Goal: Transaction & Acquisition: Book appointment/travel/reservation

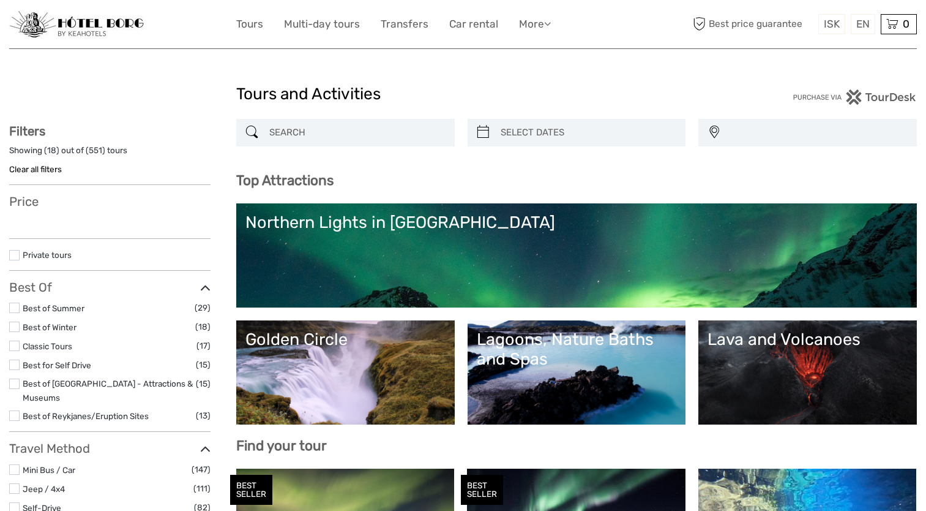
select select
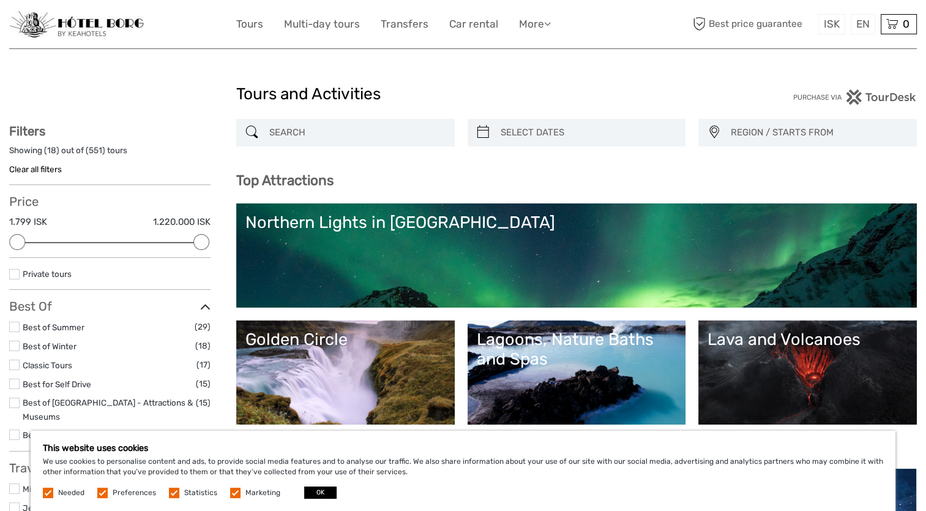
click at [14, 345] on label at bounding box center [14, 345] width 10 height 10
click at [0, 0] on input "checkbox" at bounding box center [0, 0] width 0 height 0
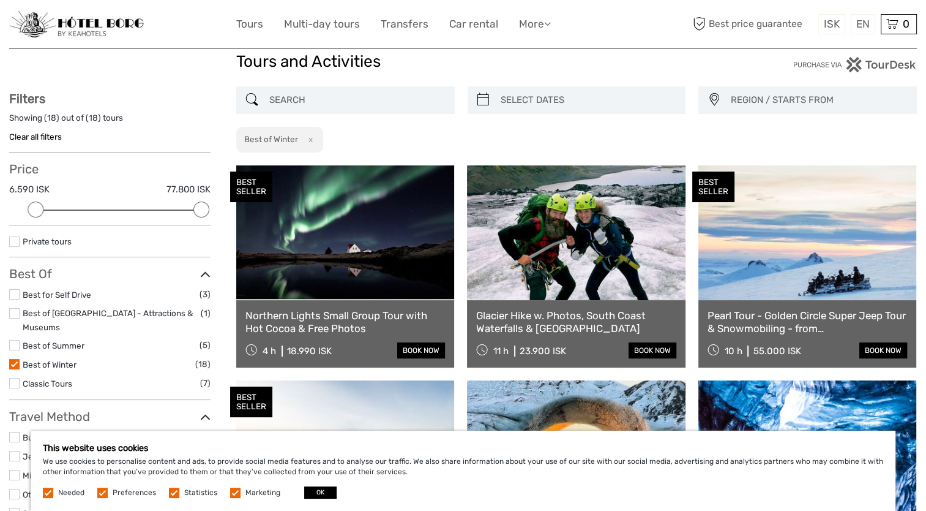
scroll to position [8, 0]
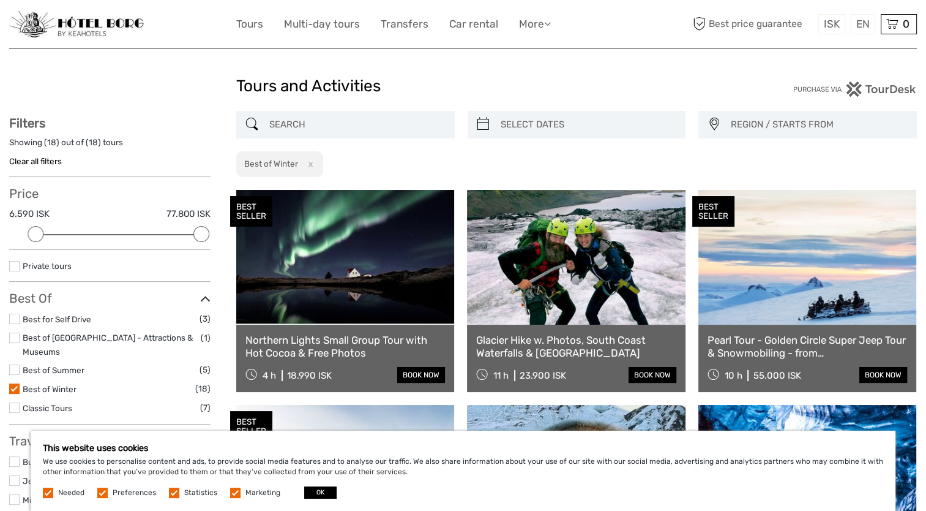
click at [784, 263] on link at bounding box center [808, 257] width 218 height 135
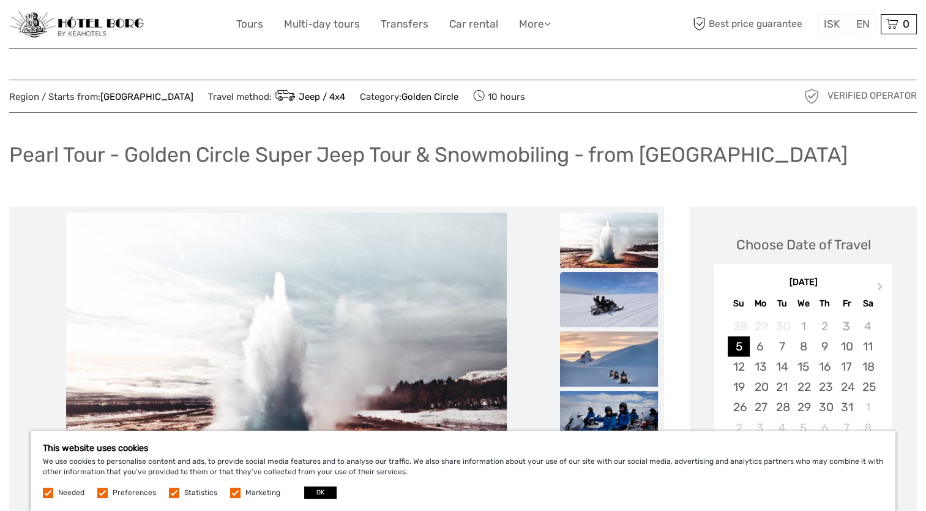
click at [595, 299] on img at bounding box center [609, 299] width 98 height 55
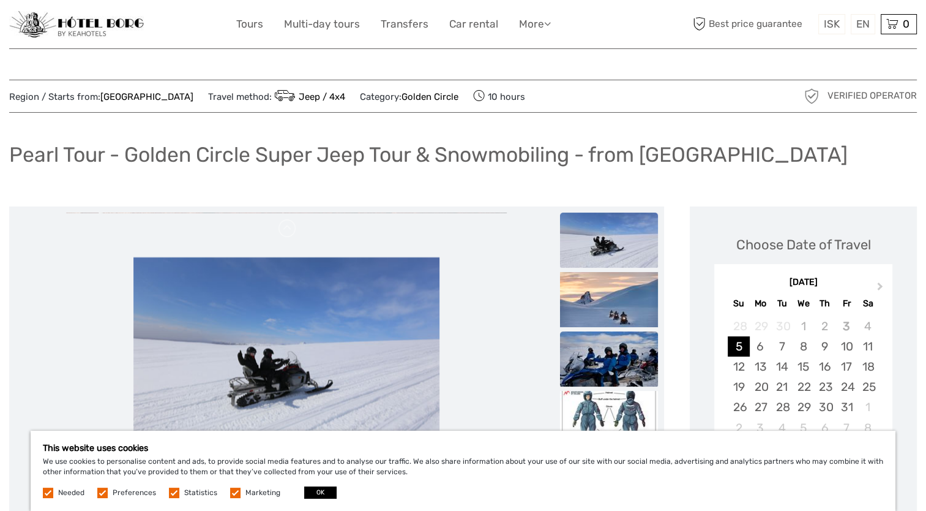
click at [609, 349] on img at bounding box center [609, 358] width 98 height 55
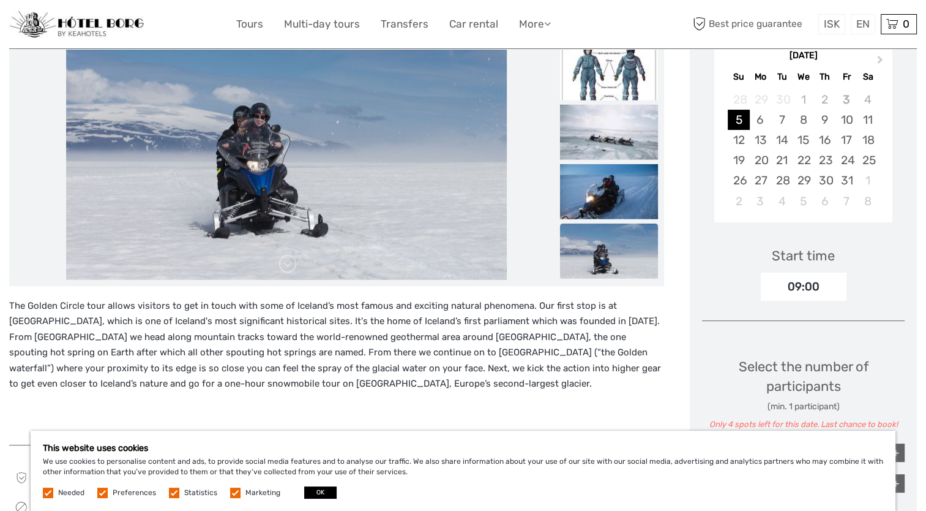
scroll to position [184, 0]
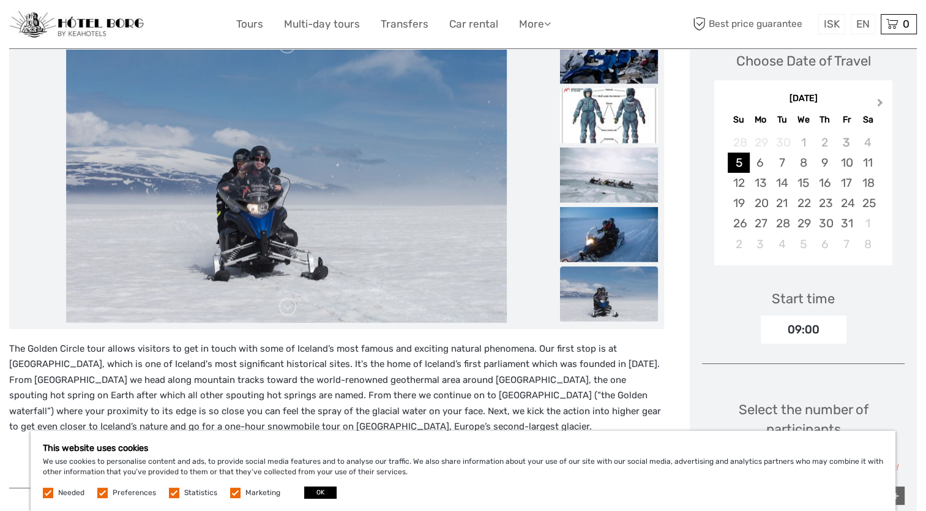
click at [880, 100] on span "Next Month" at bounding box center [880, 105] width 0 height 18
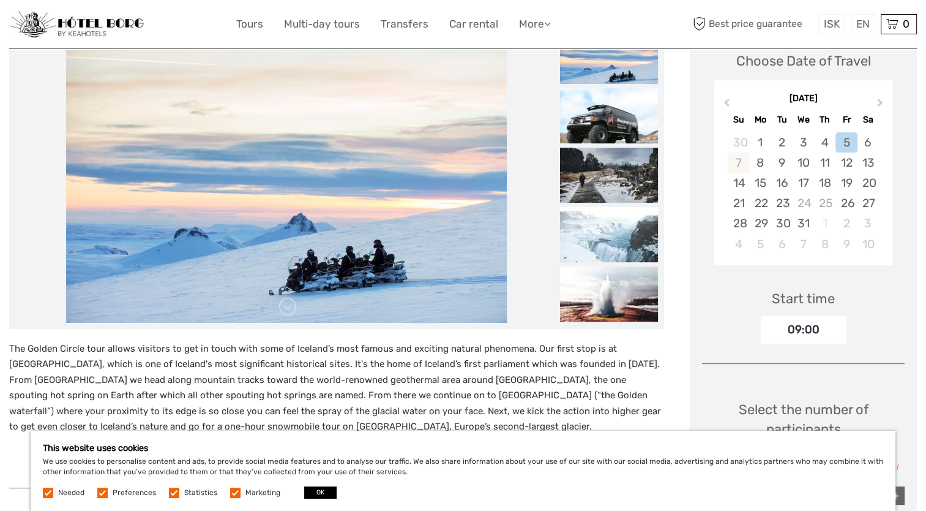
click at [741, 161] on div "7" at bounding box center [738, 162] width 21 height 20
click at [760, 161] on div "8" at bounding box center [760, 162] width 21 height 20
